Goal: Task Accomplishment & Management: Use online tool/utility

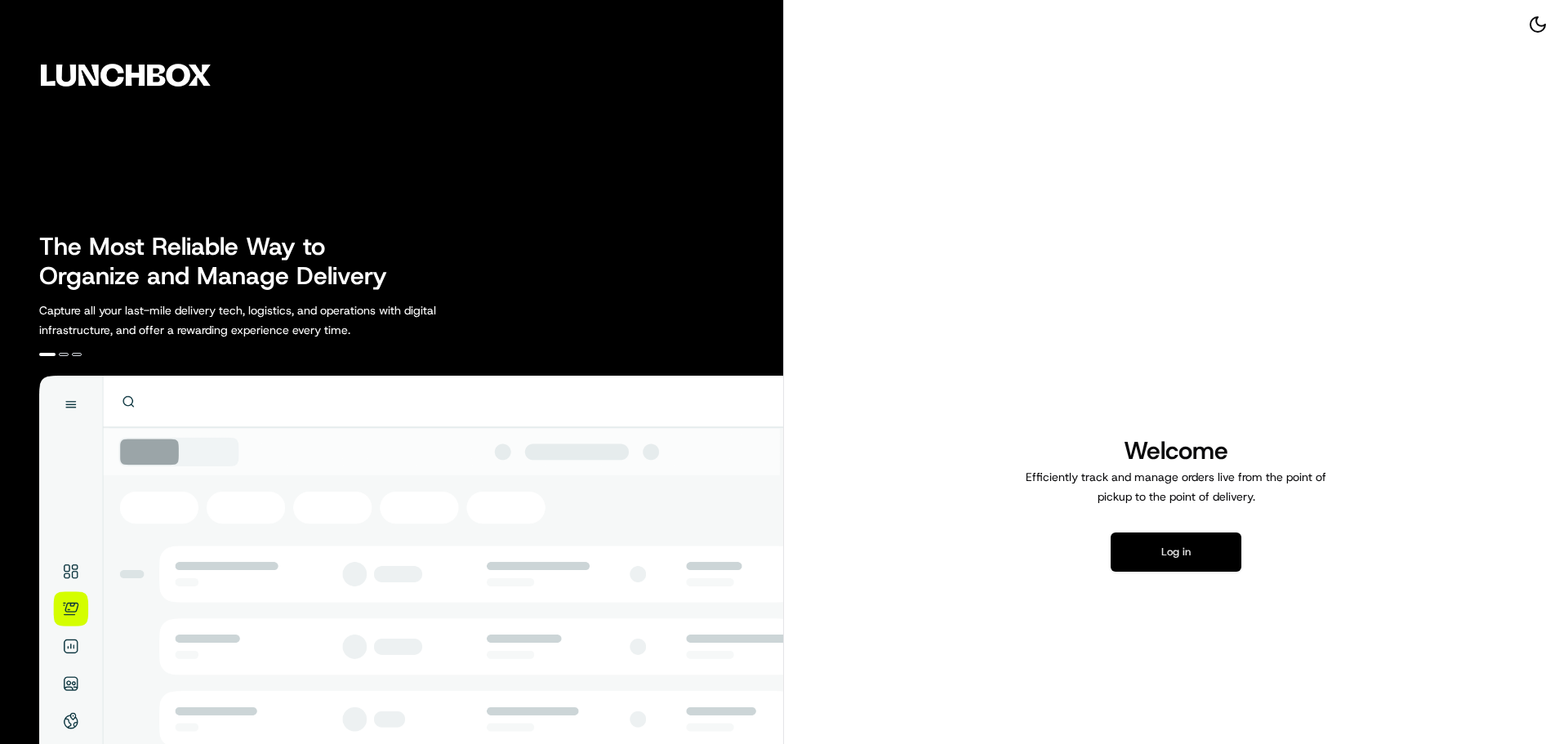
click at [1185, 557] on button "Log in" at bounding box center [1176, 552] width 130 height 39
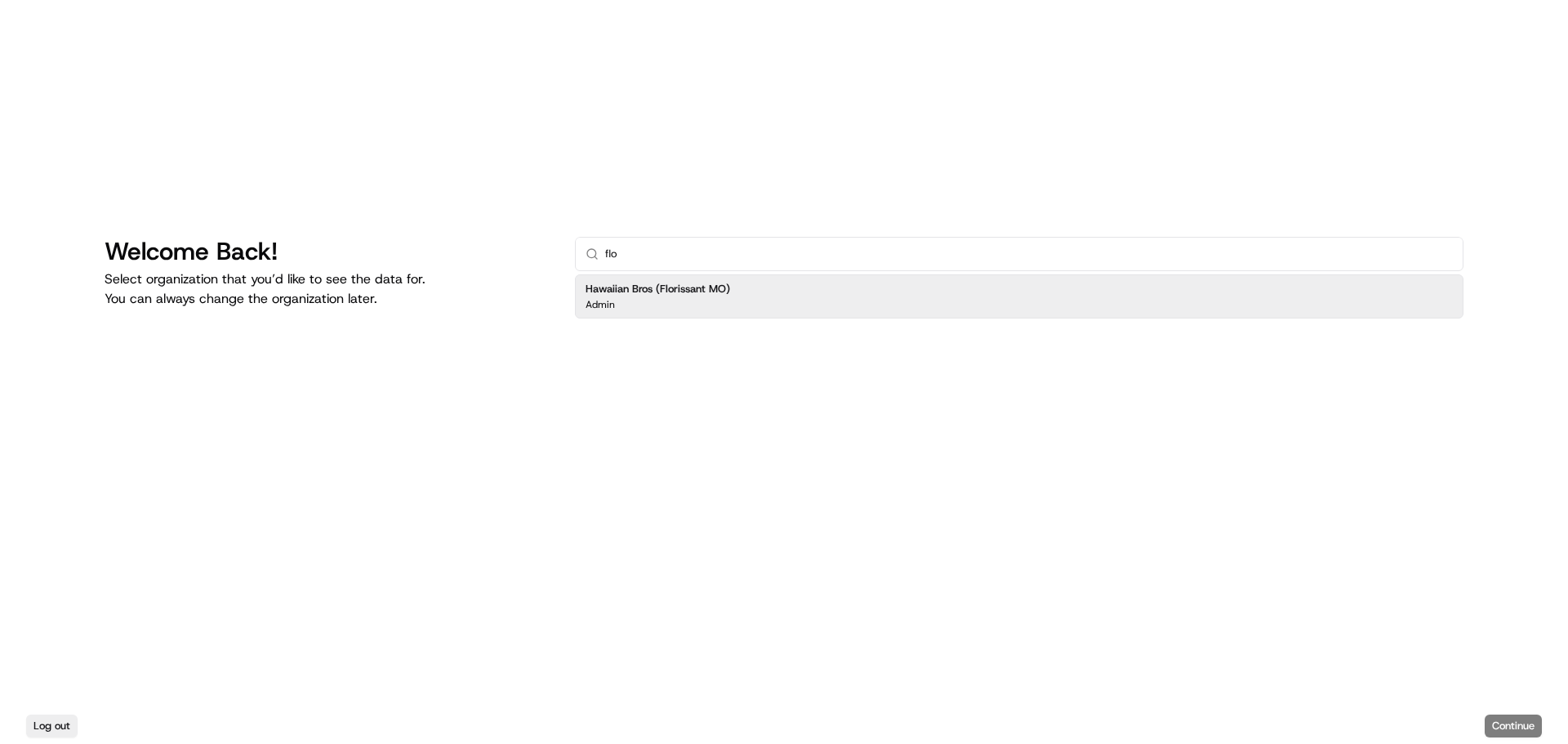
type input "flo"
click at [821, 291] on div "Hawaiian Bros (Florissant MO) Admin" at bounding box center [1019, 296] width 889 height 44
click at [1509, 730] on button "Continue" at bounding box center [1512, 726] width 57 height 23
